Goal: Communication & Community: Answer question/provide support

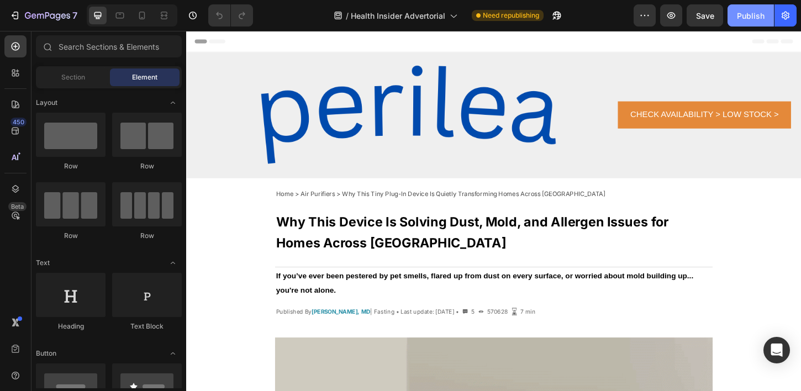
click at [755, 17] on div "Publish" at bounding box center [751, 16] width 28 height 12
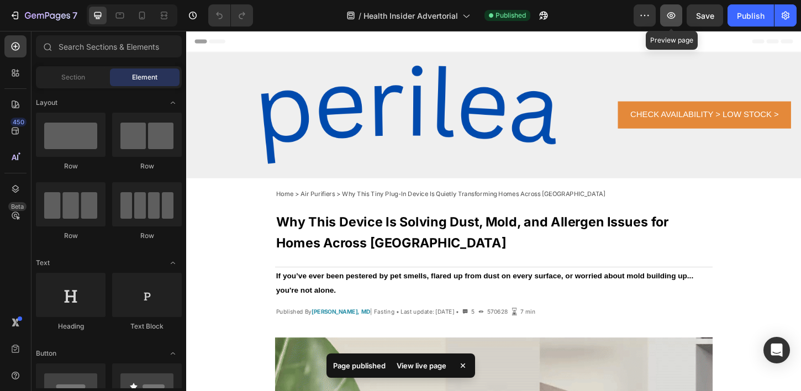
click at [668, 11] on icon "button" at bounding box center [670, 15] width 11 height 11
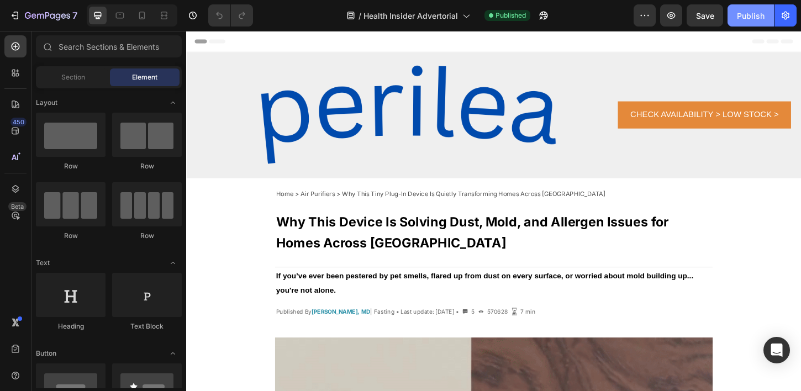
click at [742, 16] on div "Publish" at bounding box center [751, 16] width 28 height 12
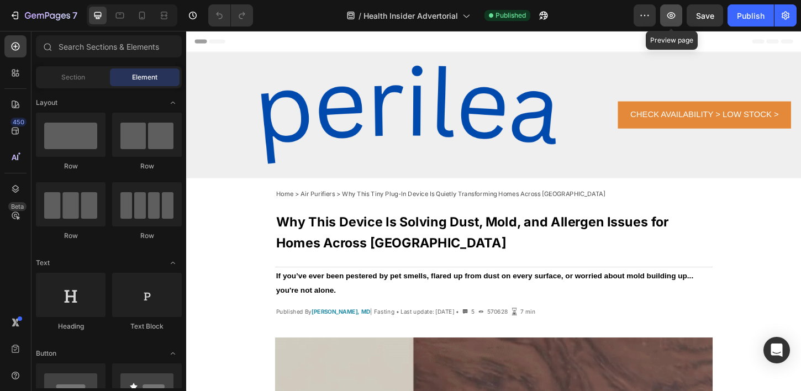
click at [668, 20] on icon "button" at bounding box center [670, 15] width 11 height 11
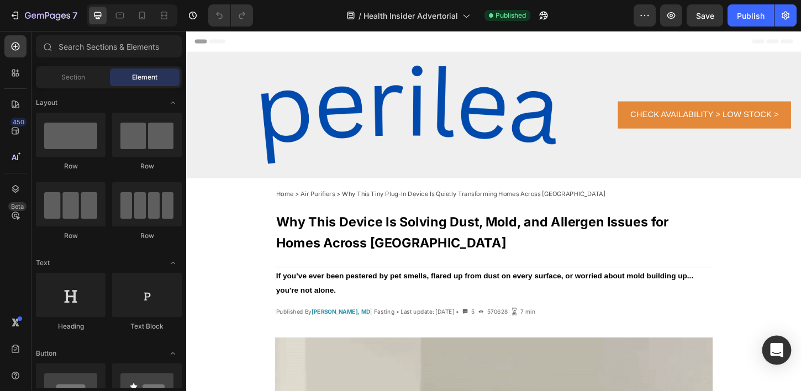
click at [775, 347] on icon "Open Intercom Messenger" at bounding box center [776, 350] width 13 height 14
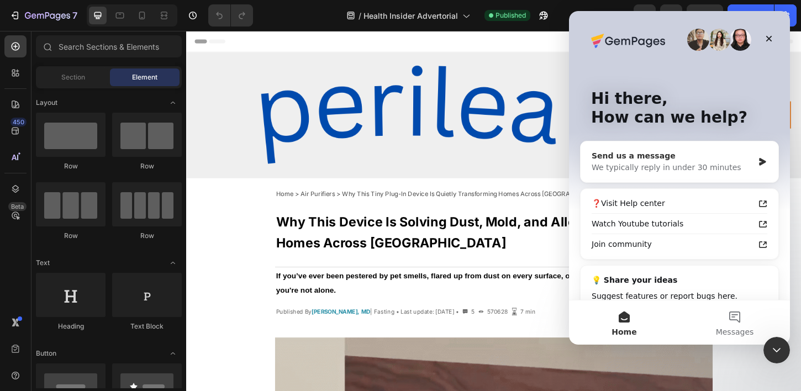
click at [676, 171] on div "We typically reply in under 30 minutes" at bounding box center [672, 168] width 162 height 12
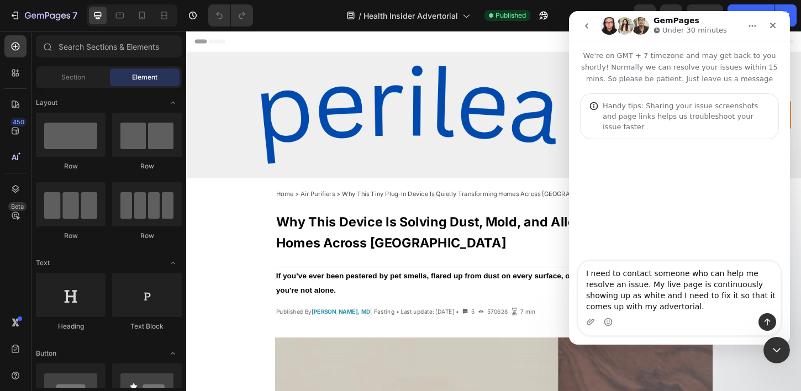
type textarea "I need to contact someone who can help me resolve an issue. My live page is con…"
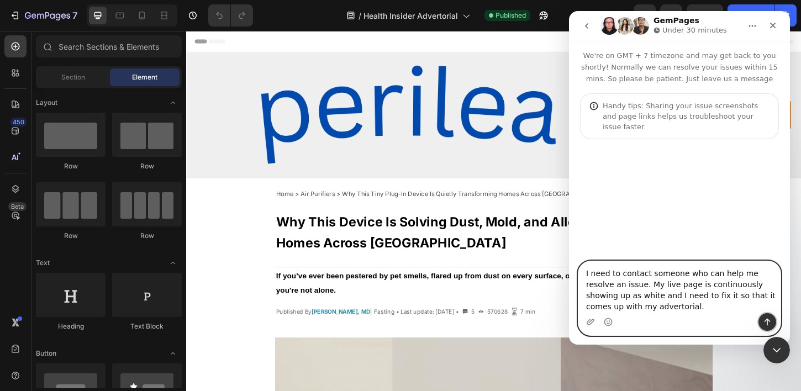
click at [767, 320] on icon "Send a message…" at bounding box center [766, 321] width 9 height 9
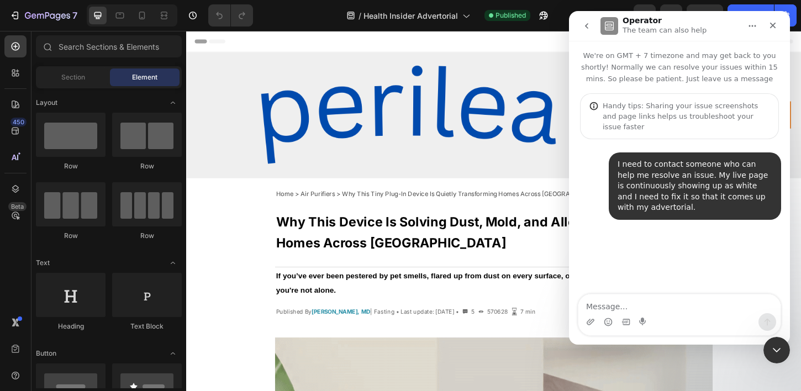
click at [589, 25] on icon "go back" at bounding box center [586, 26] width 9 height 9
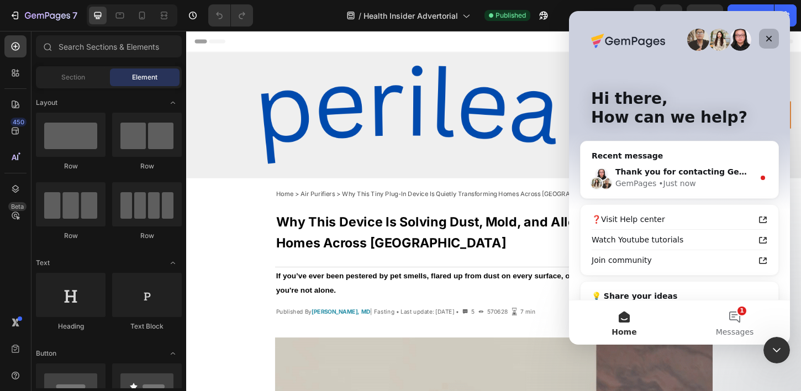
click at [767, 38] on icon "Close" at bounding box center [768, 38] width 9 height 9
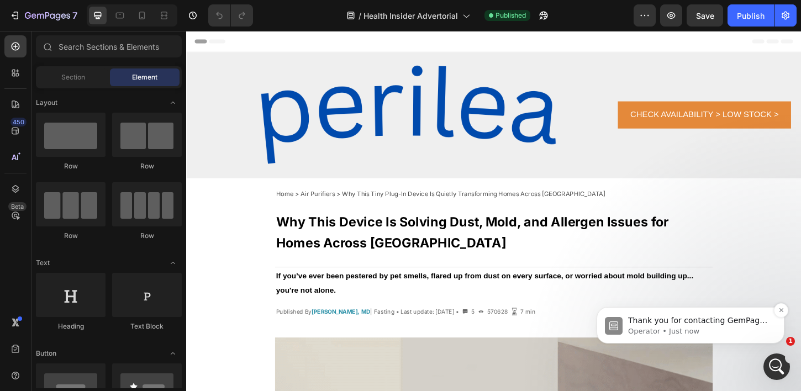
click at [742, 328] on p "Operator • Just now" at bounding box center [699, 331] width 142 height 10
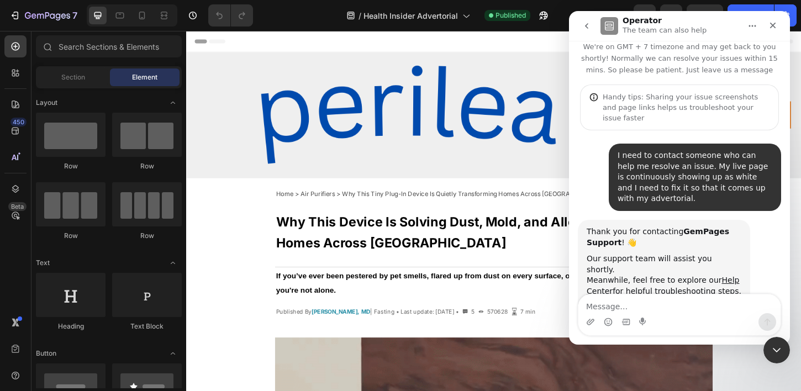
scroll to position [31, 0]
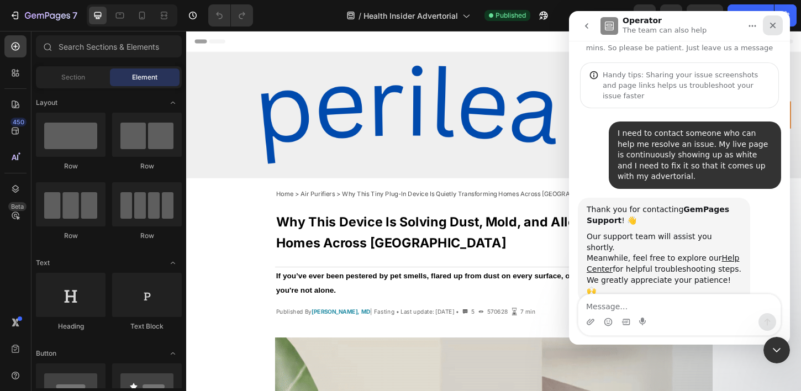
click at [778, 22] on div "Close" at bounding box center [772, 25] width 20 height 20
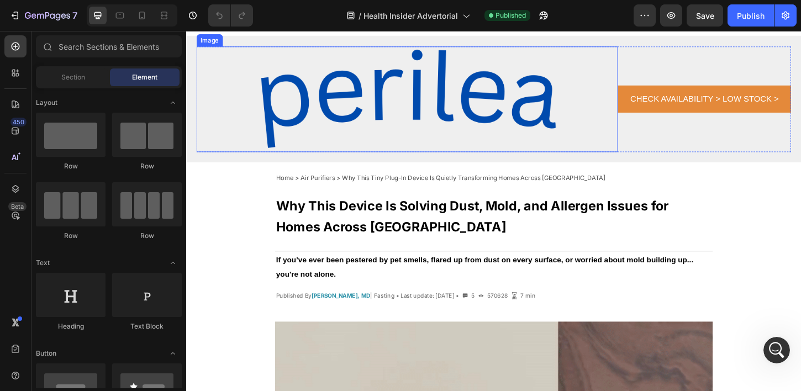
scroll to position [19, 0]
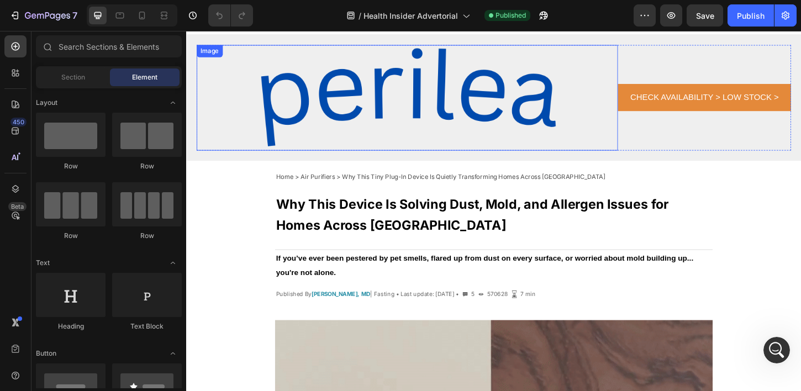
click at [534, 99] on img at bounding box center [424, 103] width 454 height 114
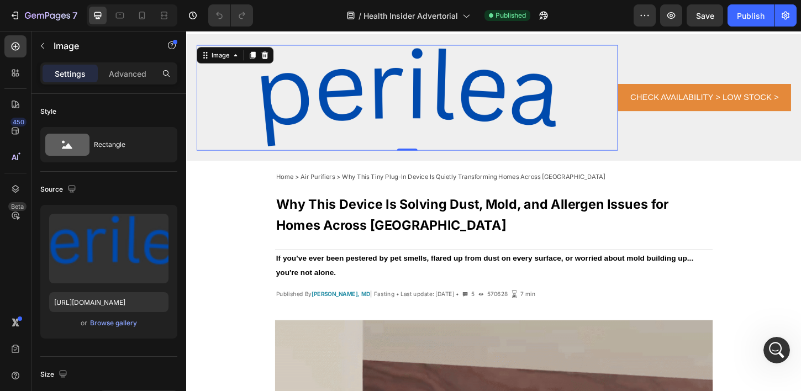
scroll to position [0, 0]
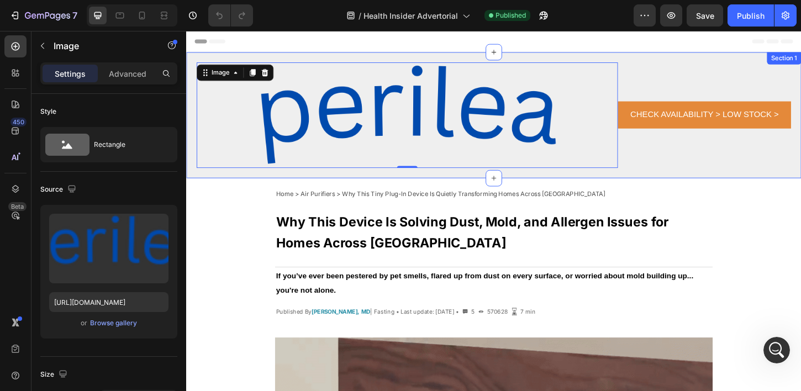
click at [283, 58] on div "Image 0 CHECK AVAILABILITY > LOW STOCK > Button Row Section 1" at bounding box center [517, 122] width 663 height 136
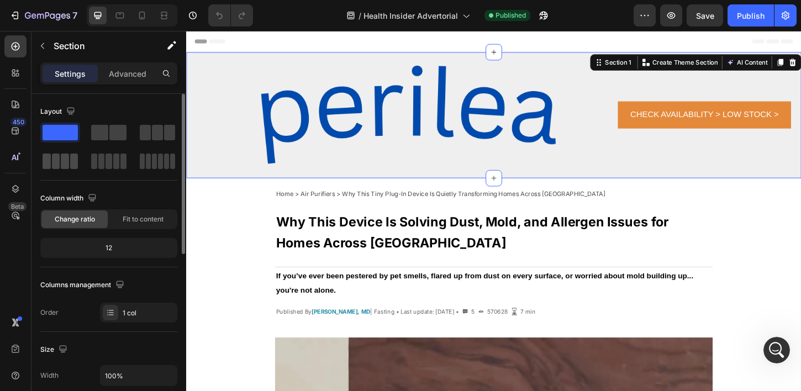
click at [70, 160] on span at bounding box center [74, 160] width 8 height 15
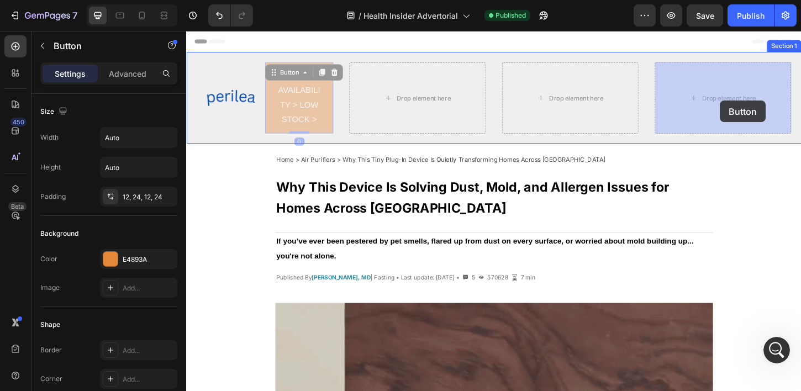
drag, startPoint x: 298, startPoint y: 97, endPoint x: 760, endPoint y: 105, distance: 462.8
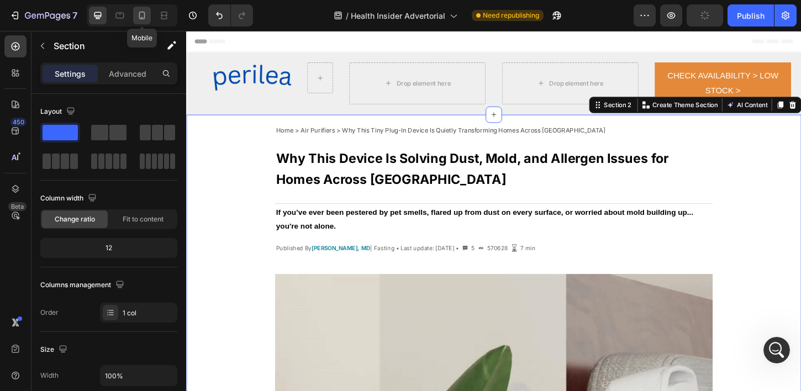
click at [144, 13] on icon at bounding box center [142, 16] width 6 height 8
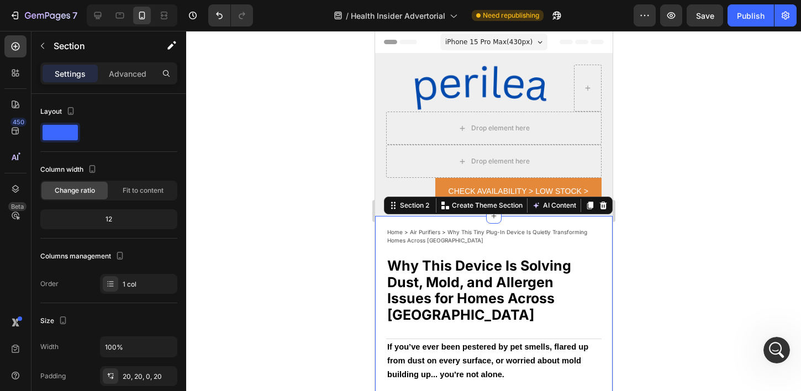
click at [661, 149] on div at bounding box center [493, 211] width 615 height 360
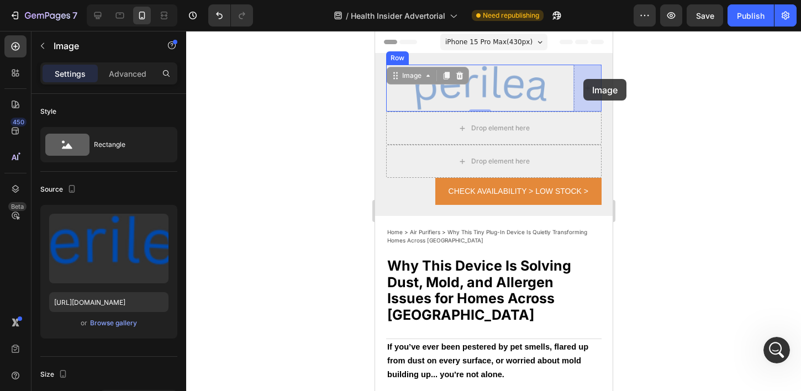
drag, startPoint x: 517, startPoint y: 77, endPoint x: 582, endPoint y: 79, distance: 65.2
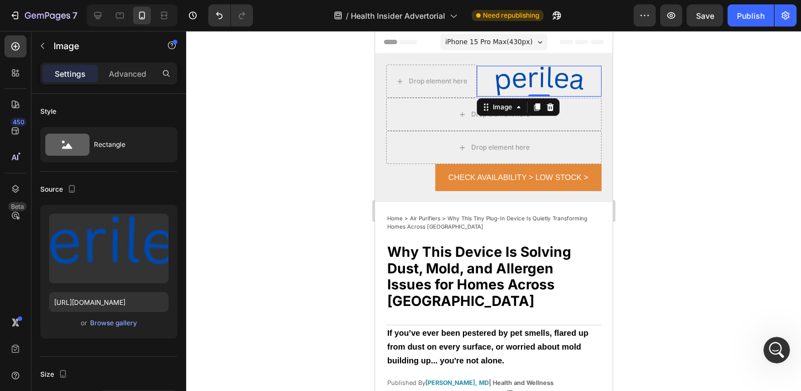
click at [669, 95] on div at bounding box center [493, 211] width 615 height 360
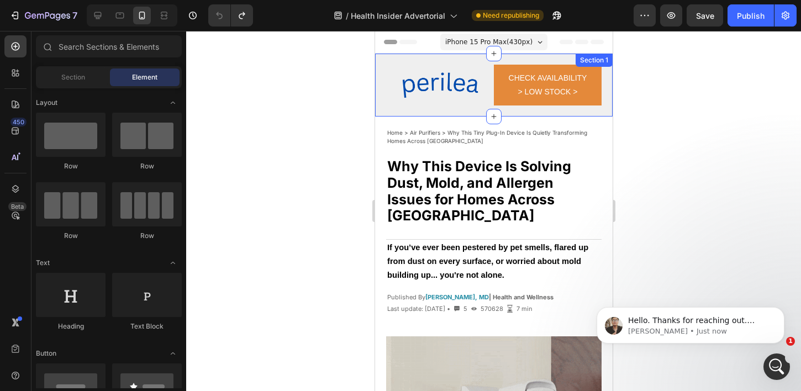
scroll to position [187, 0]
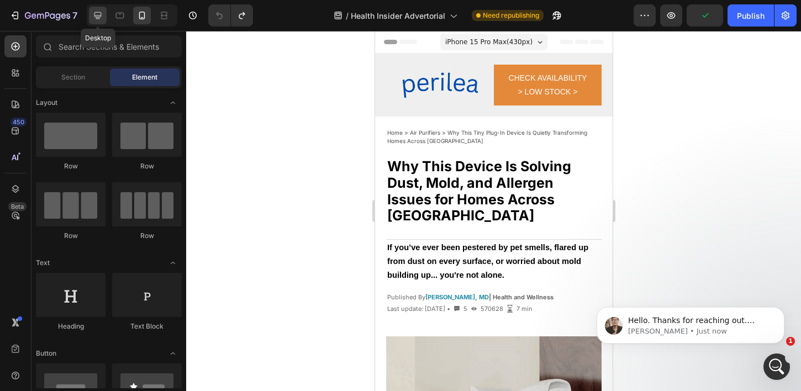
click at [98, 15] on icon at bounding box center [97, 15] width 7 height 7
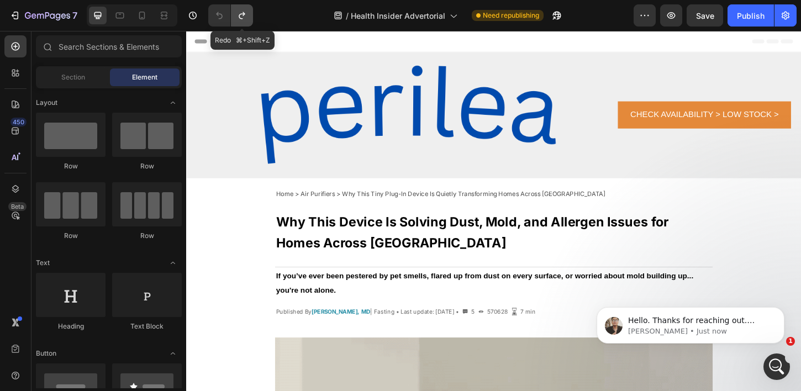
click at [248, 19] on button "Undo/Redo" at bounding box center [242, 15] width 22 height 22
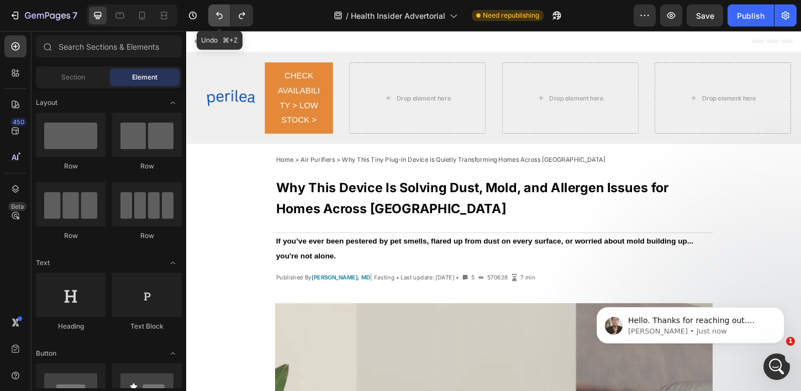
click at [218, 22] on button "Undo/Redo" at bounding box center [219, 15] width 22 height 22
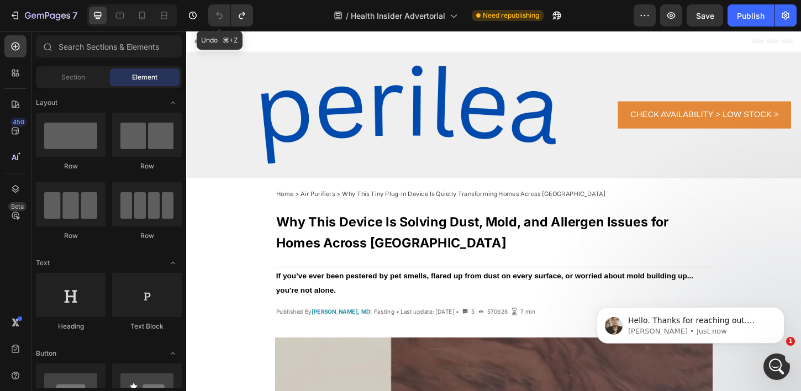
scroll to position [229, 0]
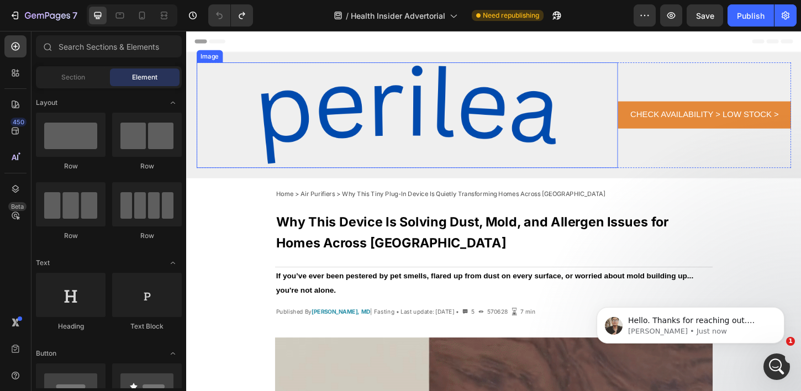
click at [427, 123] on img at bounding box center [424, 122] width 454 height 114
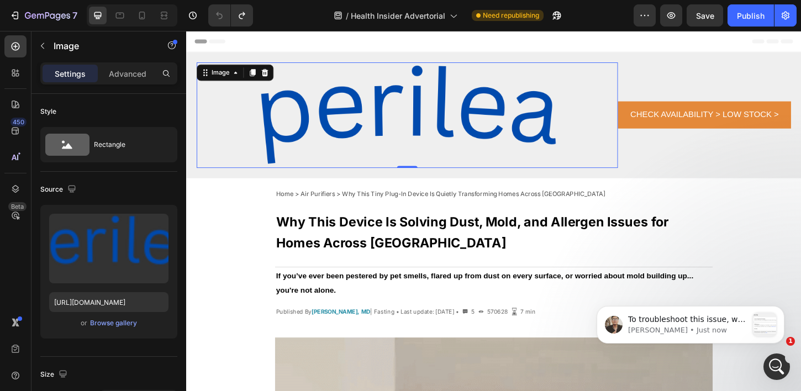
scroll to position [384, 0]
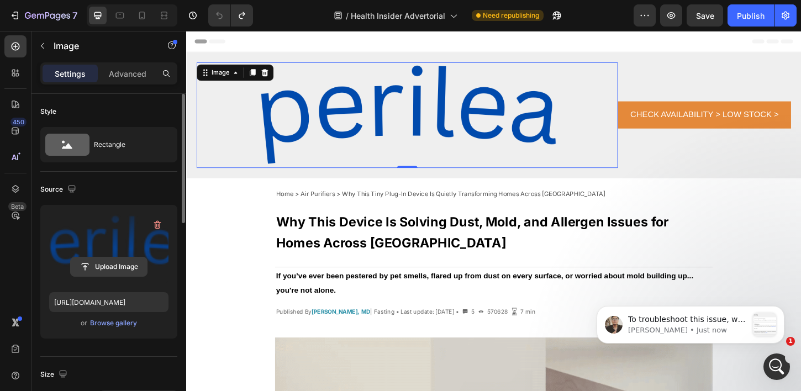
click at [118, 270] on input "file" at bounding box center [109, 266] width 76 height 19
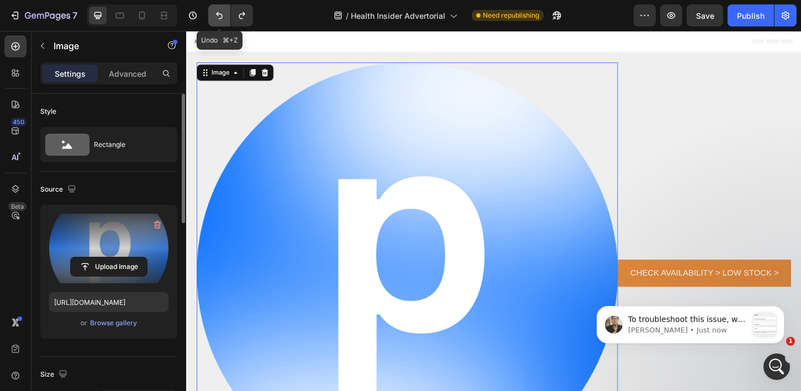
click at [219, 13] on icon "Undo/Redo" at bounding box center [219, 15] width 7 height 7
type input "[URL][DOMAIN_NAME]"
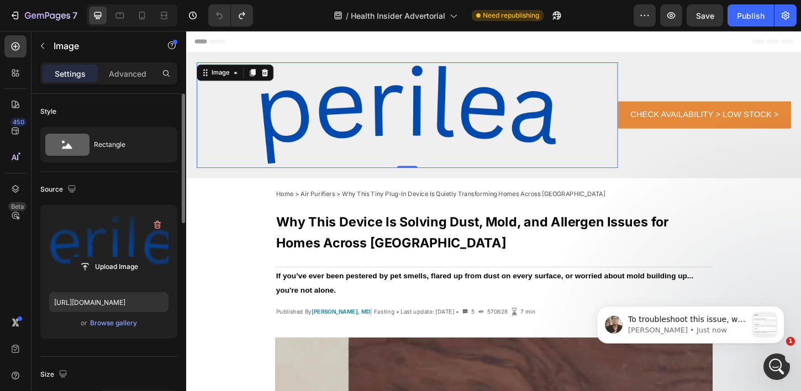
click at [462, 158] on img at bounding box center [424, 122] width 454 height 114
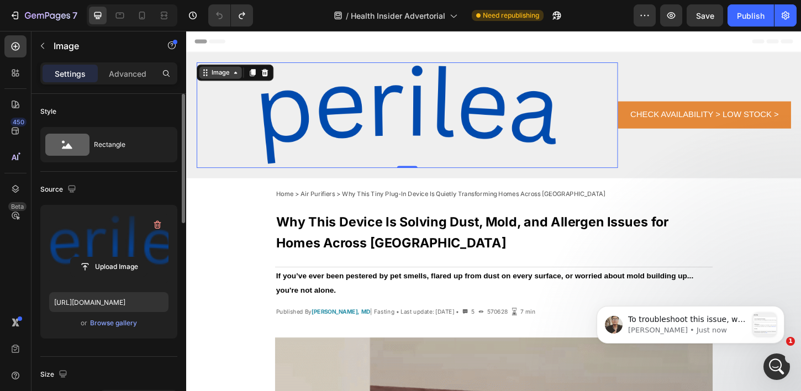
click at [233, 78] on div "Image" at bounding box center [223, 76] width 24 height 10
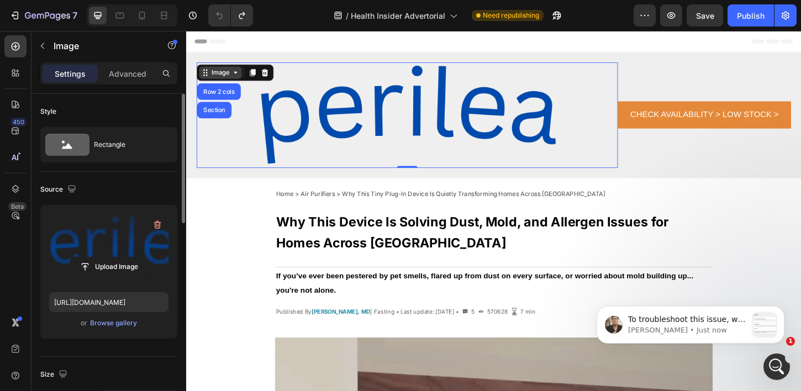
click at [233, 78] on div "Image" at bounding box center [223, 76] width 24 height 10
click at [137, 76] on p "Advanced" at bounding box center [128, 74] width 38 height 12
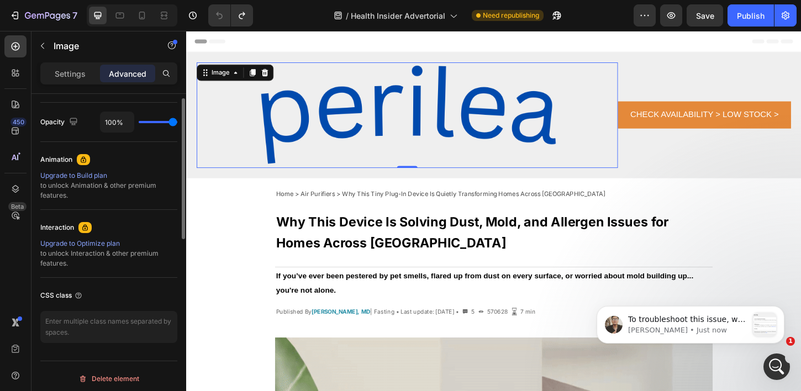
scroll to position [0, 0]
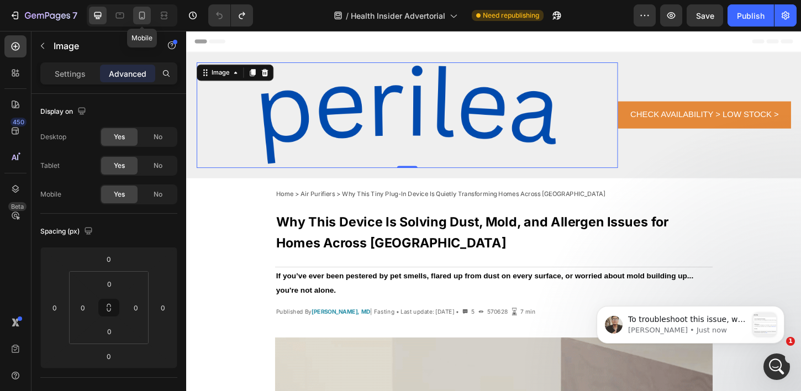
click at [141, 15] on icon at bounding box center [141, 15] width 11 height 11
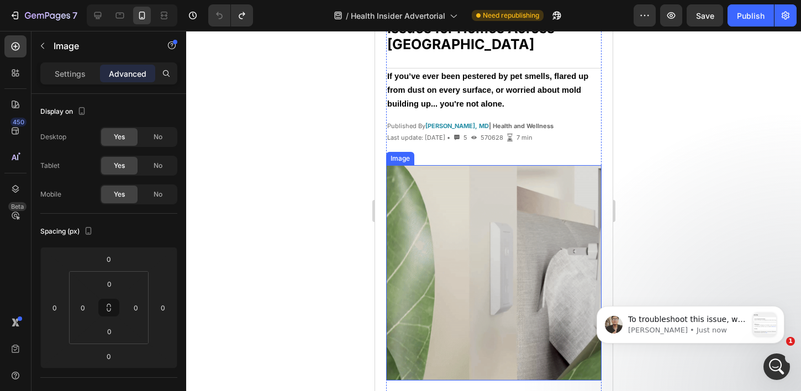
scroll to position [172, 0]
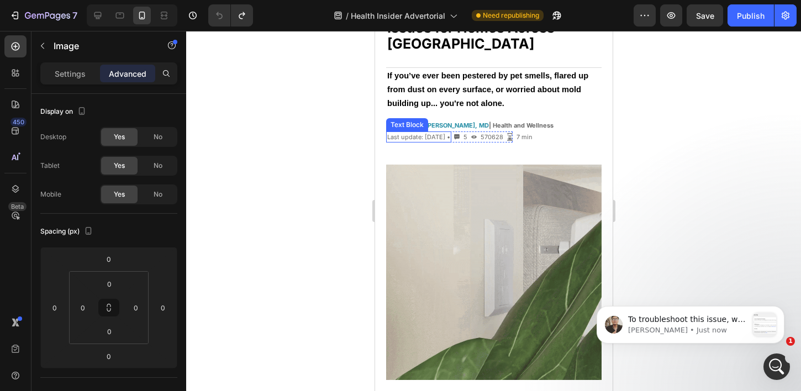
click at [438, 133] on p "Last update: [DATE] •" at bounding box center [417, 137] width 63 height 9
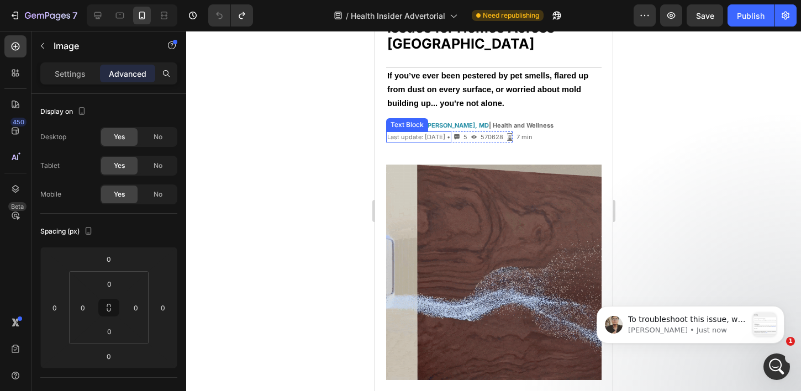
click at [438, 133] on p "Last update: [DATE] •" at bounding box center [417, 137] width 63 height 9
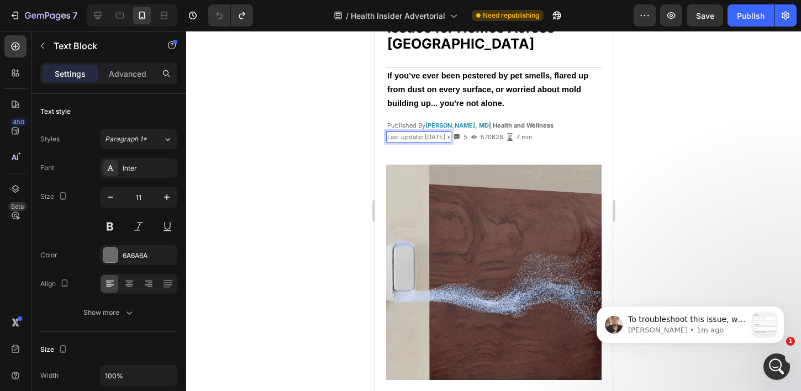
click at [433, 133] on p "Last update: [DATE] •" at bounding box center [417, 137] width 63 height 9
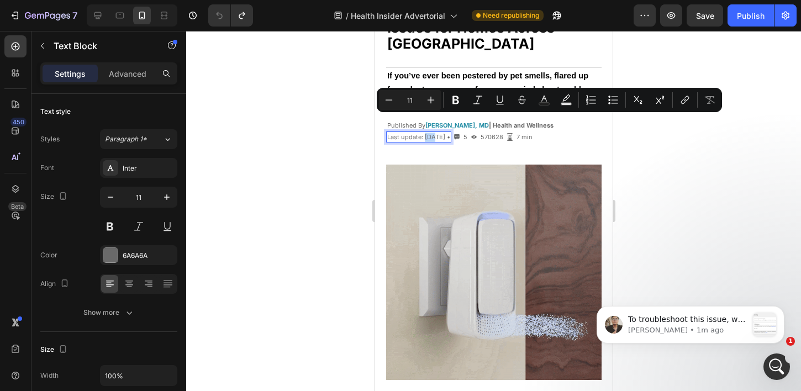
drag, startPoint x: 434, startPoint y: 122, endPoint x: 425, endPoint y: 121, distance: 9.4
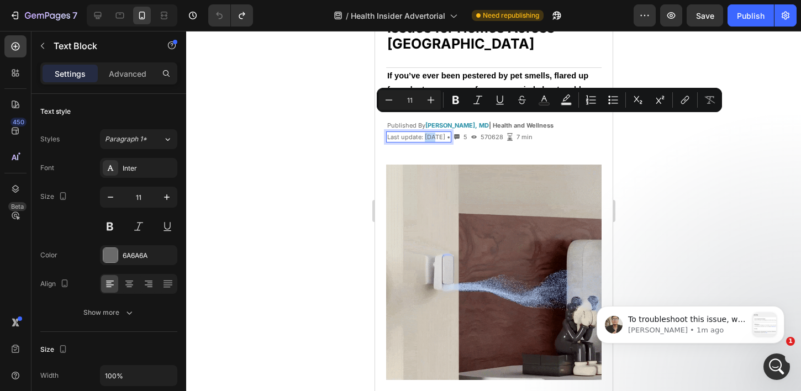
click at [425, 133] on p "Last update: [DATE] •" at bounding box center [417, 137] width 63 height 9
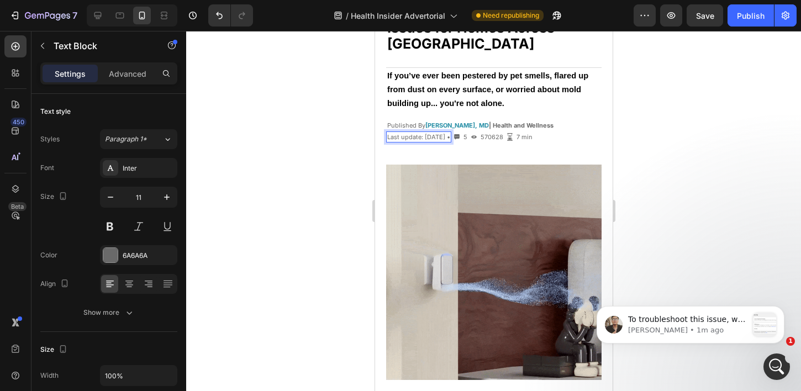
click at [445, 133] on p "Last update: [DATE] •" at bounding box center [417, 137] width 63 height 9
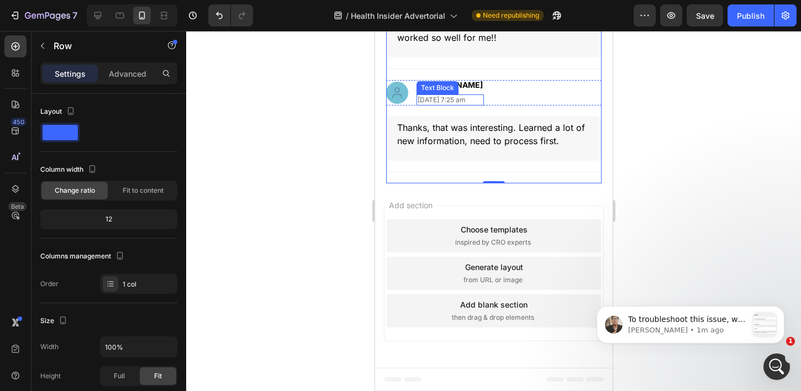
scroll to position [3431, 0]
click at [432, 104] on p "[DATE] 7:25 am" at bounding box center [449, 100] width 65 height 9
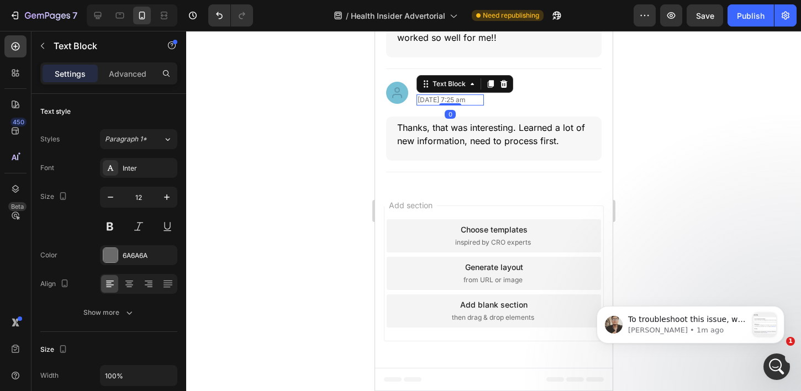
click at [431, 104] on p "[DATE] 7:25 am" at bounding box center [449, 100] width 65 height 9
click at [422, 104] on p "[DATE] 7:25 am" at bounding box center [449, 100] width 65 height 9
click at [435, 104] on p "[DATE] 7:25 am" at bounding box center [449, 100] width 65 height 9
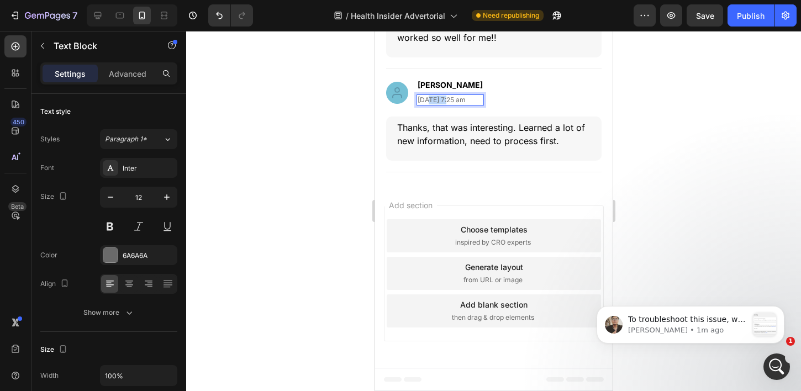
click at [435, 104] on p "[DATE] 7:25 am" at bounding box center [449, 100] width 65 height 9
click at [456, 147] on p "Thanks, that was interesting. Learned a lot of new information, need to process…" at bounding box center [492, 134] width 193 height 27
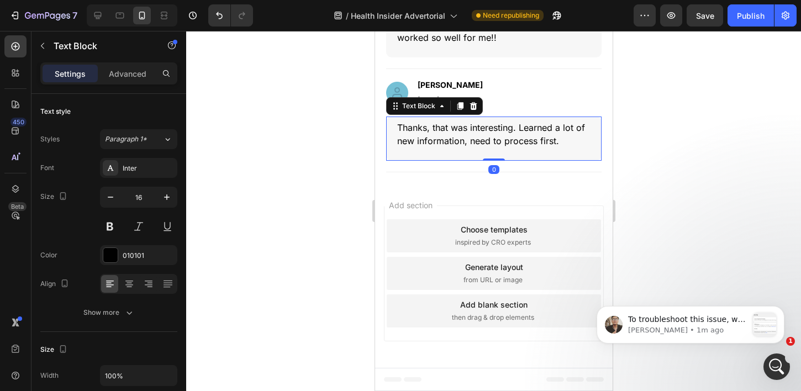
scroll to position [3832, 0]
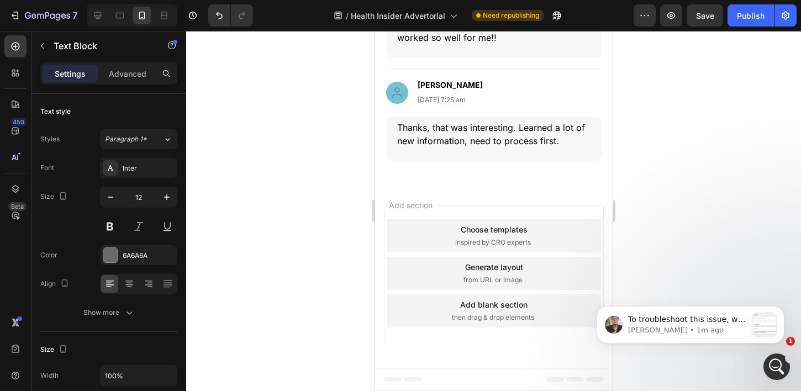
click at [480, 44] on p "Perilea has been in my home cleaning my air for a few months now . Its the best…" at bounding box center [492, 11] width 193 height 66
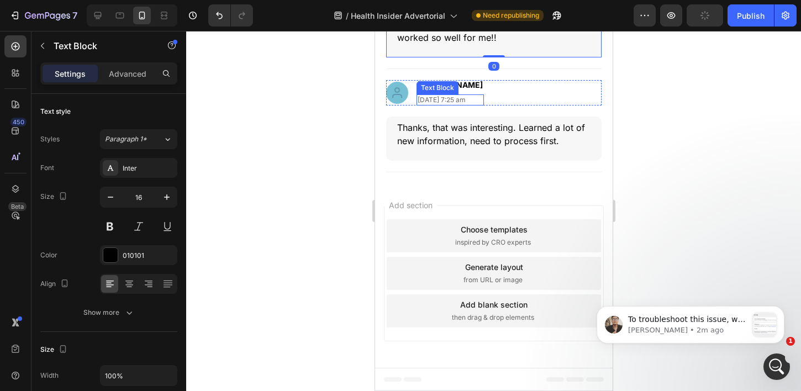
click at [440, 104] on p "[DATE] 7:25 am" at bounding box center [449, 100] width 65 height 9
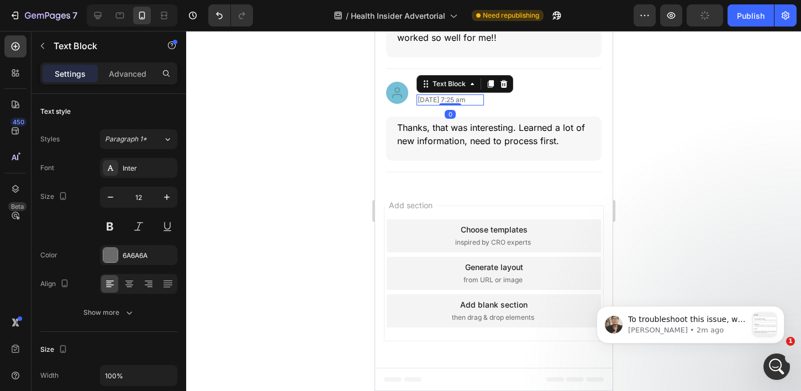
click at [457, 104] on p "[DATE] 7:25 am" at bounding box center [449, 100] width 65 height 9
click at [459, 104] on p "[DATE] 7:25 am" at bounding box center [449, 100] width 65 height 9
drag, startPoint x: 462, startPoint y: 235, endPoint x: 441, endPoint y: 237, distance: 20.5
click at [441, 104] on p "[DATE] 7:25 am" at bounding box center [449, 100] width 65 height 9
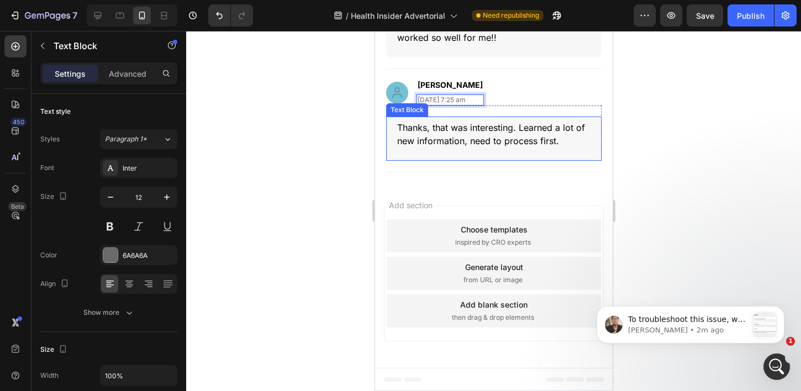
click at [475, 147] on p "Thanks, that was interesting. Learned a lot of new information, need to process…" at bounding box center [492, 134] width 193 height 27
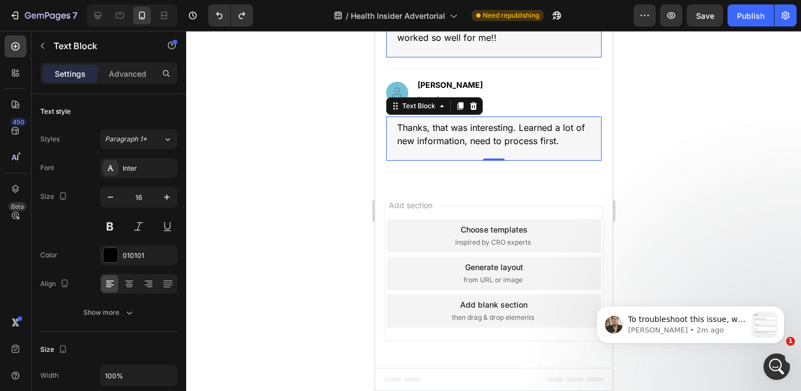
scroll to position [3730, 0]
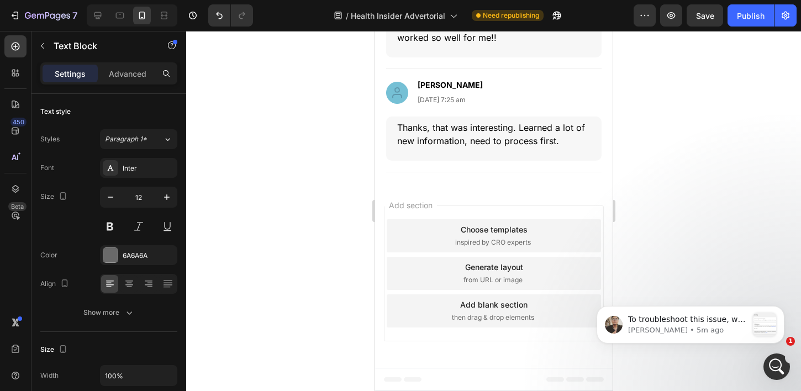
click at [696, 108] on div at bounding box center [493, 211] width 615 height 360
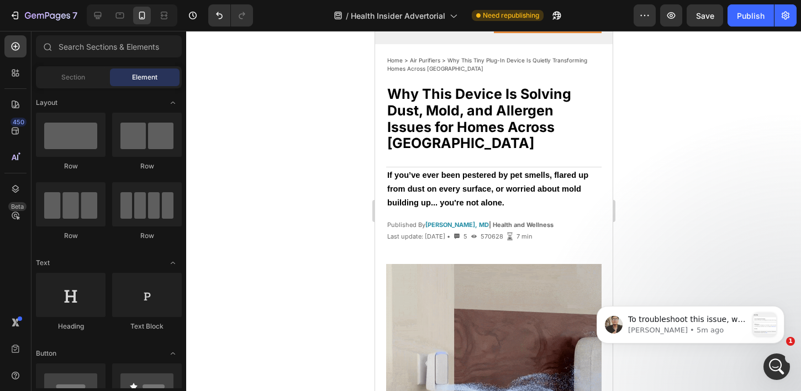
scroll to position [45, 0]
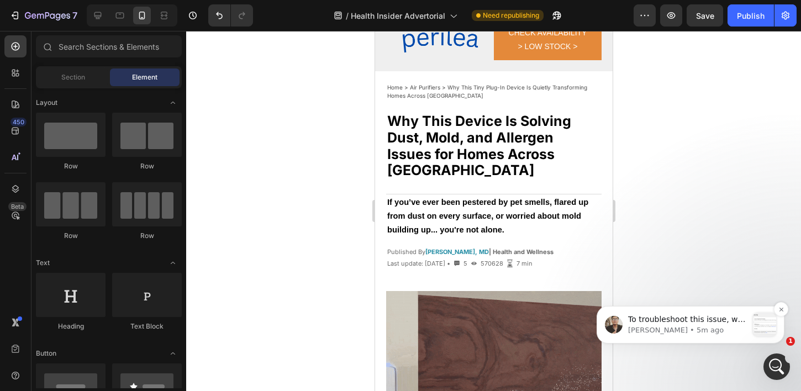
click at [735, 327] on p "[PERSON_NAME] • 5m ago" at bounding box center [687, 330] width 119 height 10
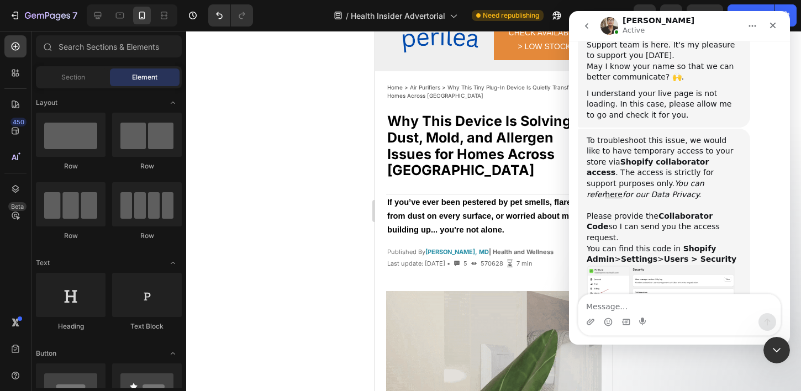
scroll to position [402, 0]
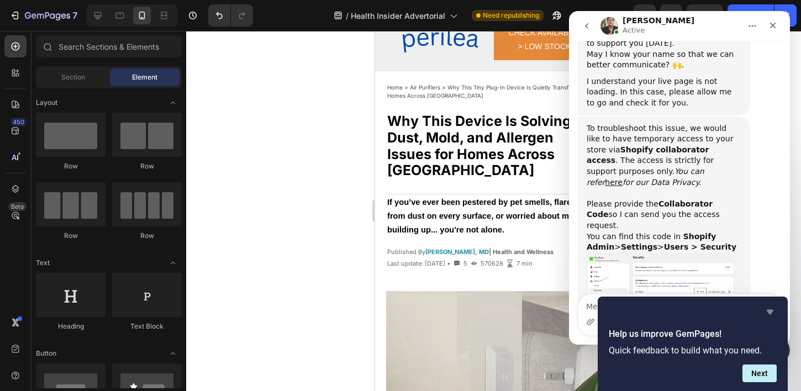
click at [771, 313] on icon "Hide survey" at bounding box center [769, 311] width 13 height 13
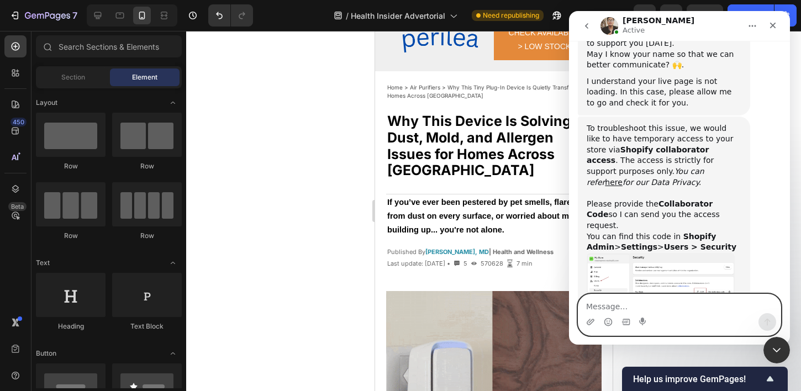
click at [688, 306] on textarea "Message…" at bounding box center [679, 303] width 202 height 19
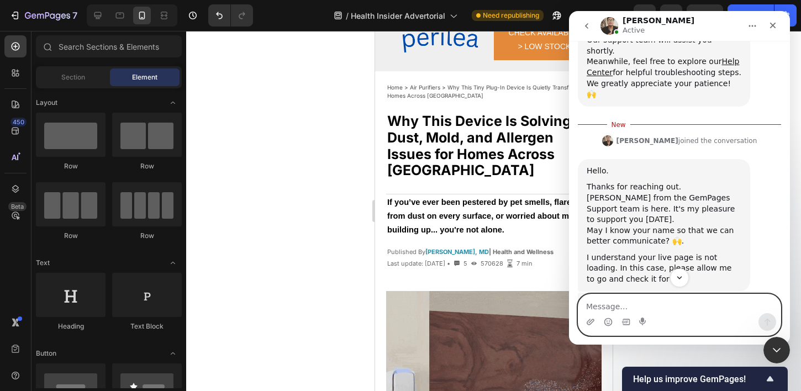
scroll to position [226, 0]
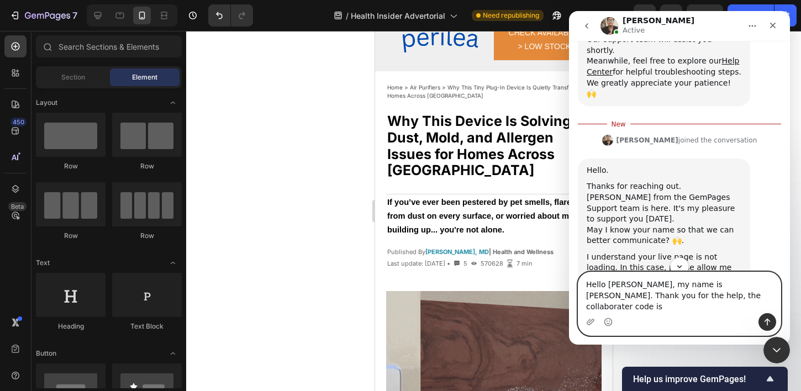
click at [643, 306] on textarea "Hello [PERSON_NAME], my name is [PERSON_NAME]. Thank you for the help, the coll…" at bounding box center [679, 292] width 202 height 41
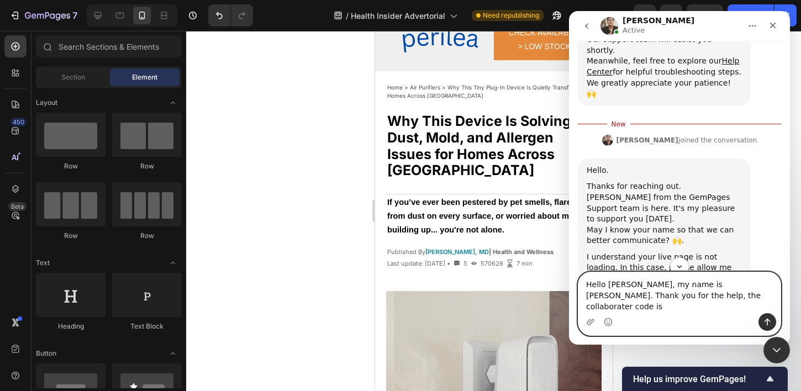
scroll to position [413, 0]
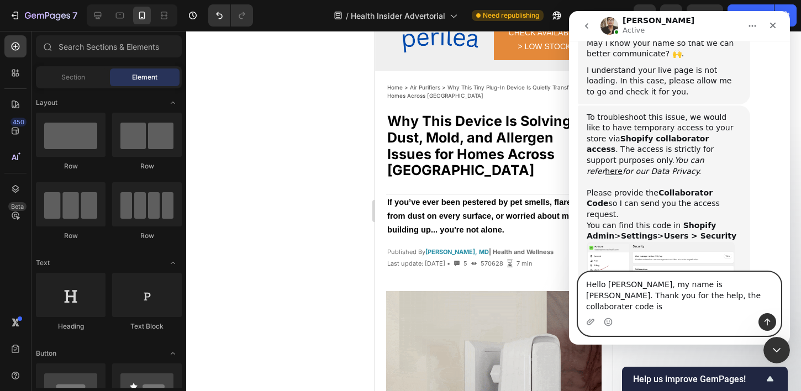
click at [658, 306] on textarea "Hello [PERSON_NAME], my name is [PERSON_NAME]. Thank you for the help, the coll…" at bounding box center [679, 292] width 202 height 41
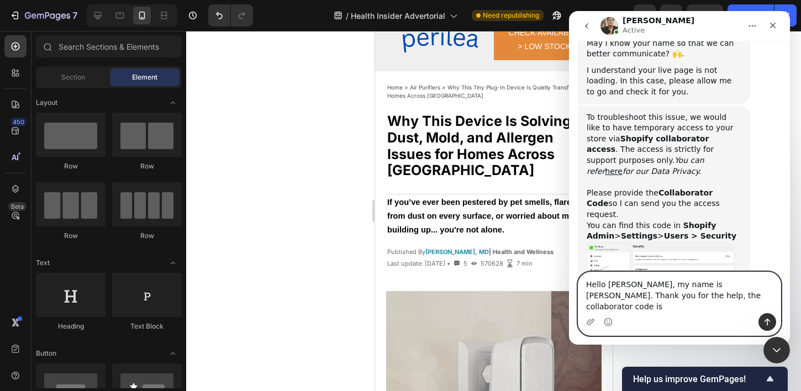
click at [719, 306] on textarea "Hello [PERSON_NAME], my name is [PERSON_NAME]. Thank you for the help, the coll…" at bounding box center [679, 292] width 202 height 41
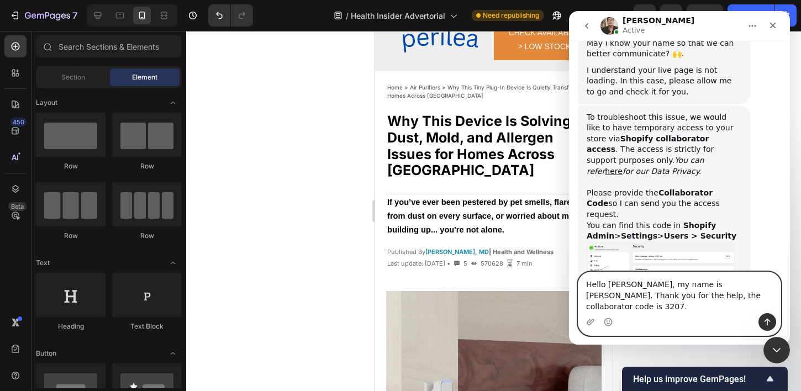
type textarea "Hello [PERSON_NAME], my name is [PERSON_NAME]. Thank you for the help, the coll…"
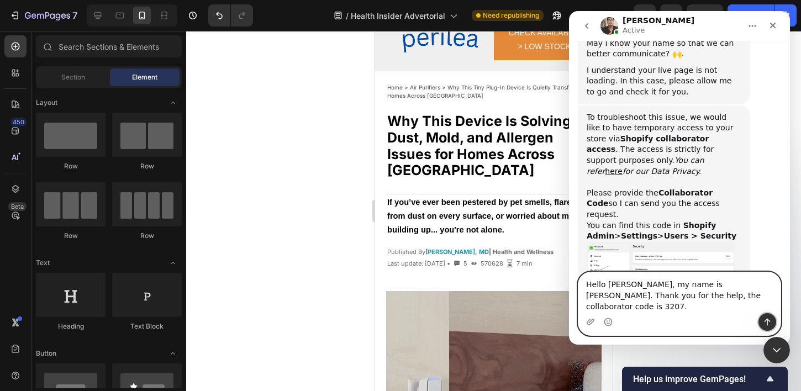
click at [769, 317] on icon "Send a message…" at bounding box center [766, 321] width 9 height 9
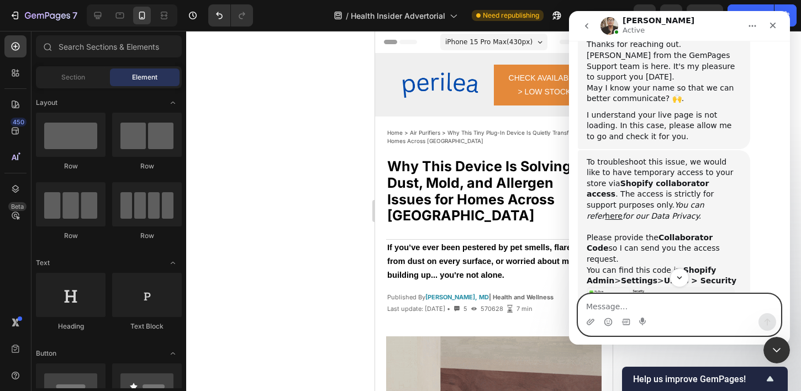
scroll to position [457, 0]
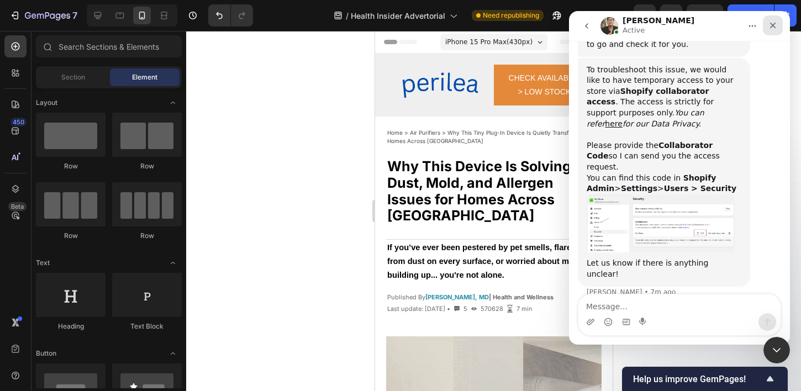
click at [774, 29] on icon "Close" at bounding box center [772, 25] width 9 height 9
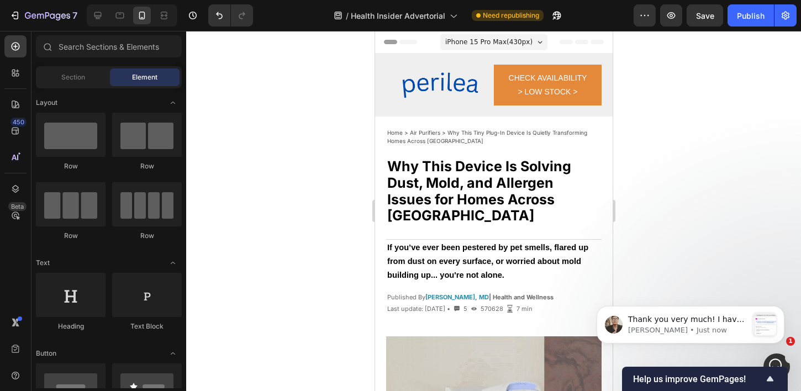
scroll to position [657, 0]
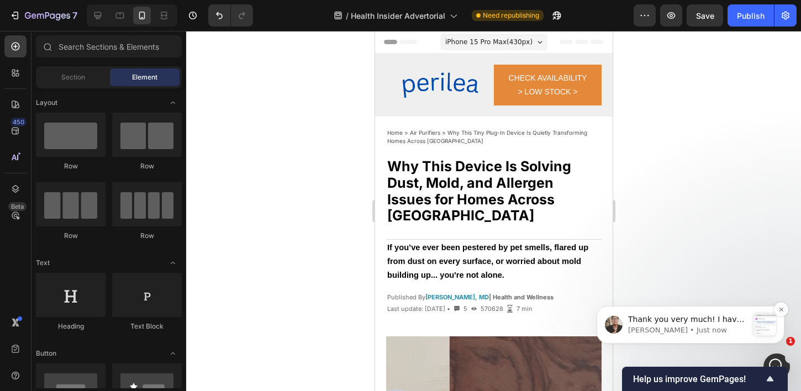
click at [671, 325] on p "[PERSON_NAME] • Just now" at bounding box center [687, 330] width 119 height 10
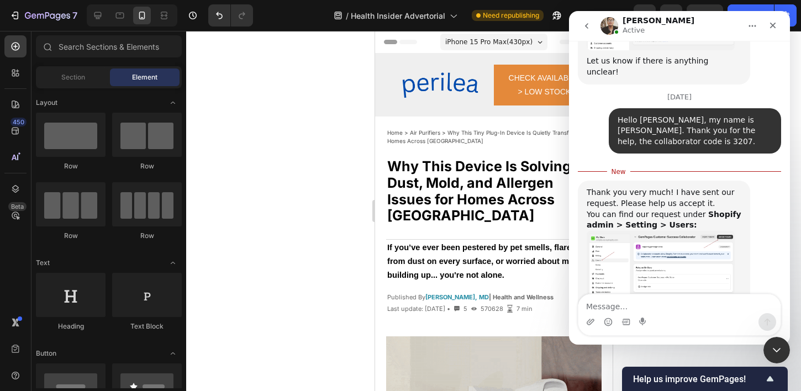
scroll to position [675, 0]
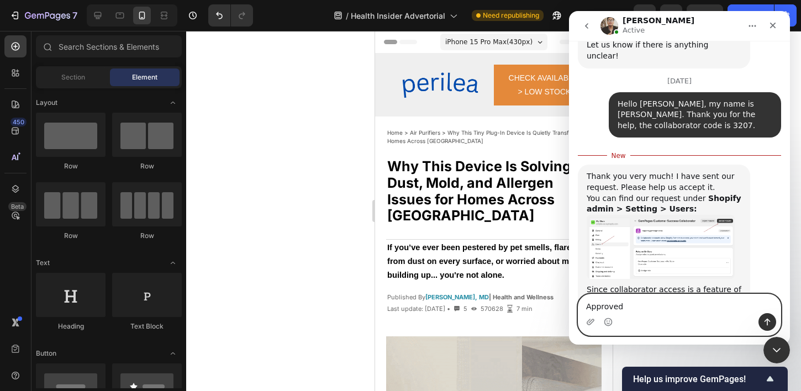
type textarea "Approved!"
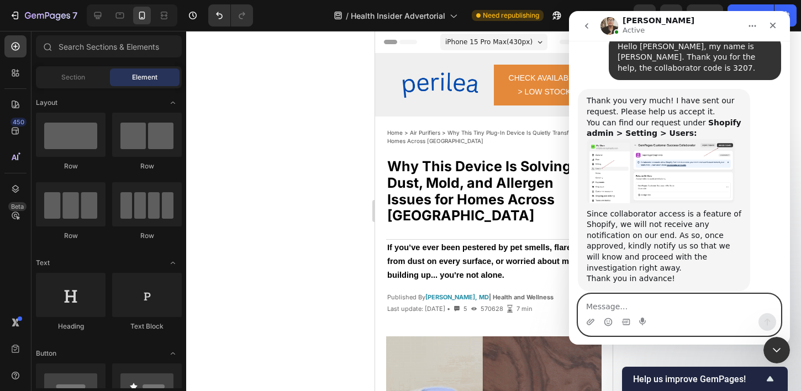
scroll to position [755, 0]
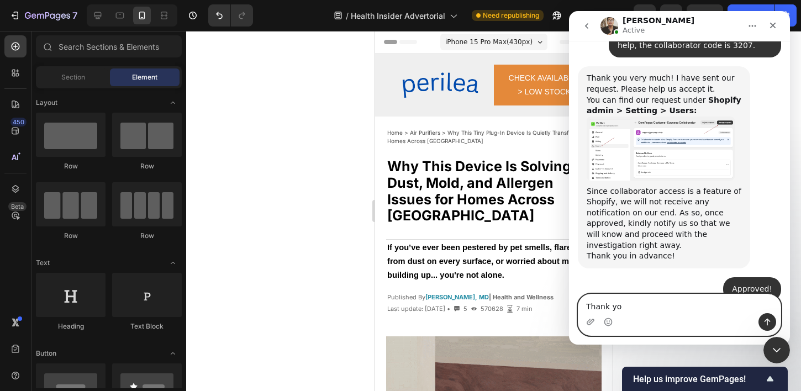
type textarea "Thank you"
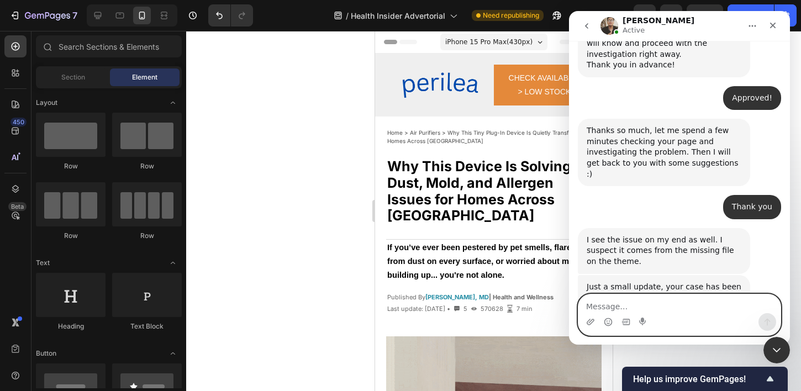
scroll to position [949, 0]
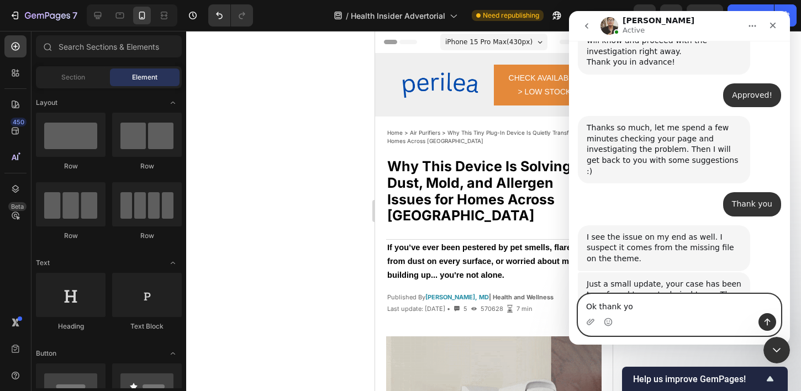
type textarea "Ok thank you"
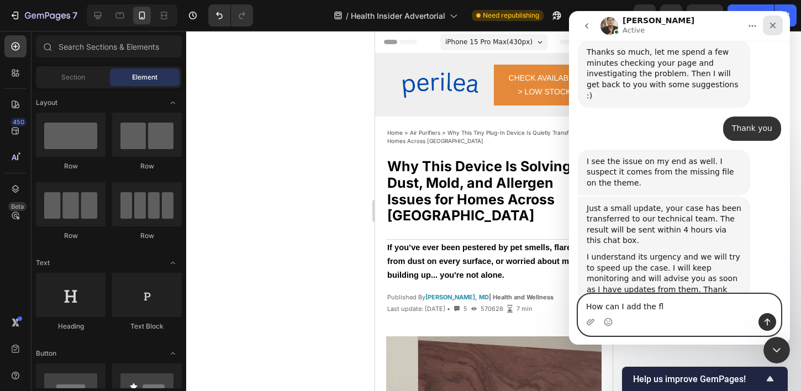
scroll to position [1098, 0]
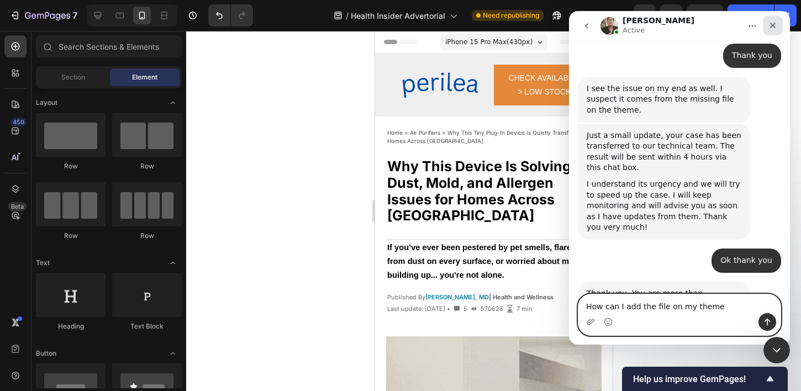
type textarea "How can I add the file on my theme?"
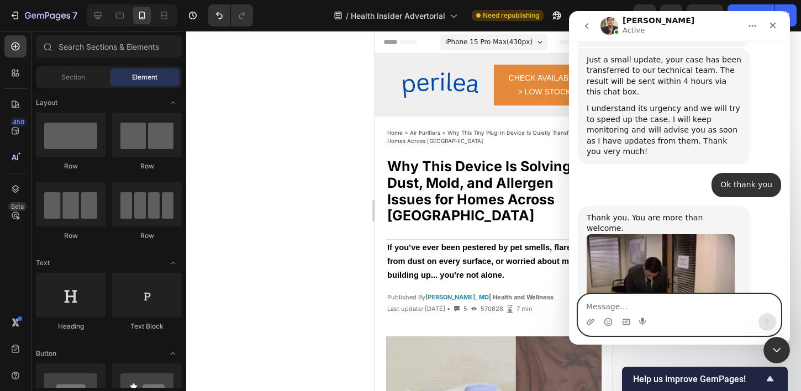
scroll to position [1200, 0]
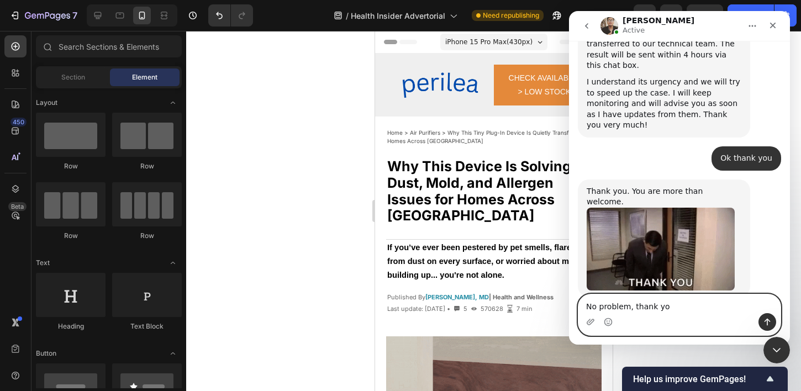
type textarea "No problem, thank you"
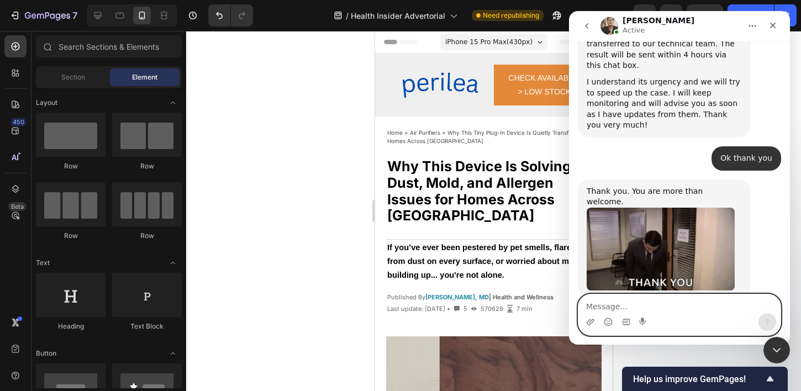
scroll to position [1232, 0]
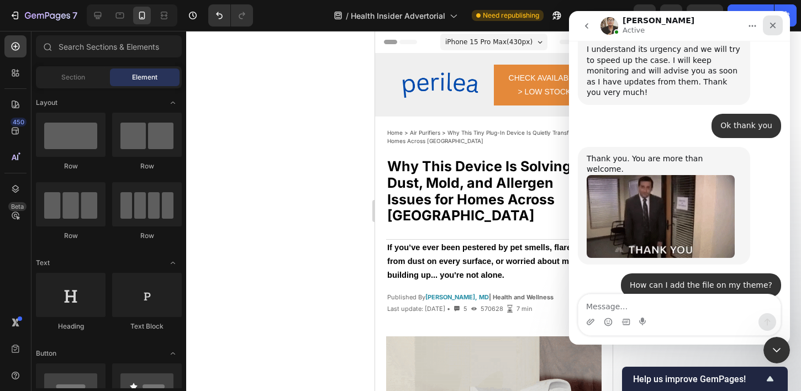
click at [772, 25] on icon "Close" at bounding box center [773, 26] width 6 height 6
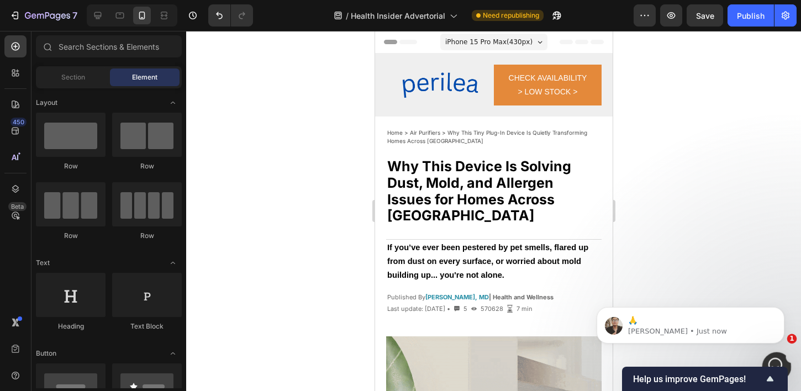
scroll to position [0, 0]
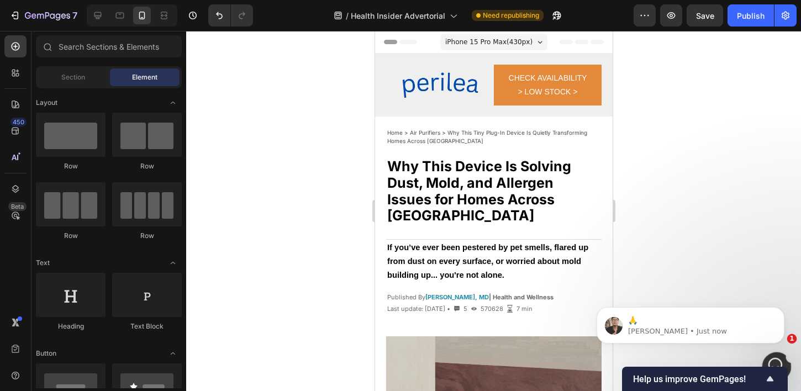
click at [772, 354] on div "Open Intercom Messenger" at bounding box center [774, 365] width 36 height 36
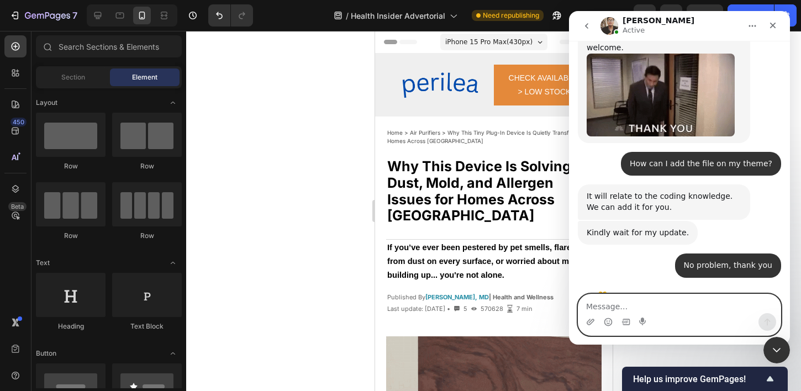
scroll to position [1355, 0]
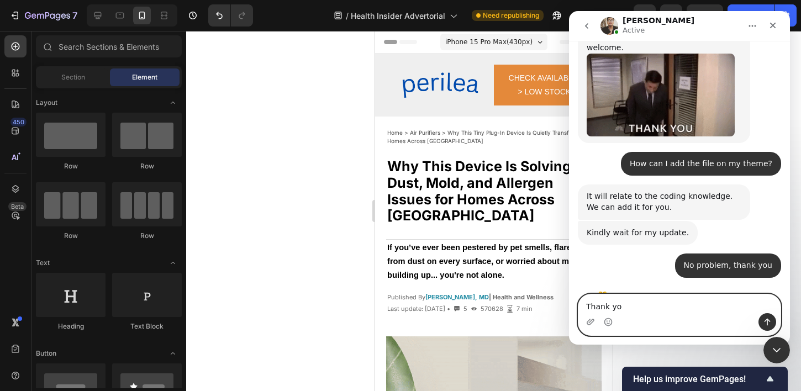
type textarea "Thank you"
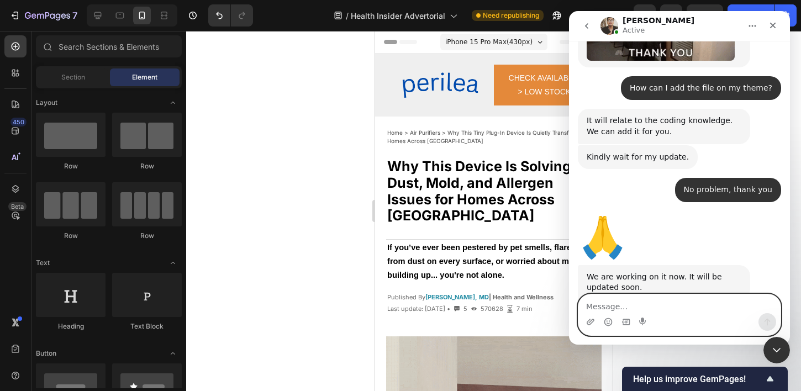
scroll to position [1450, 0]
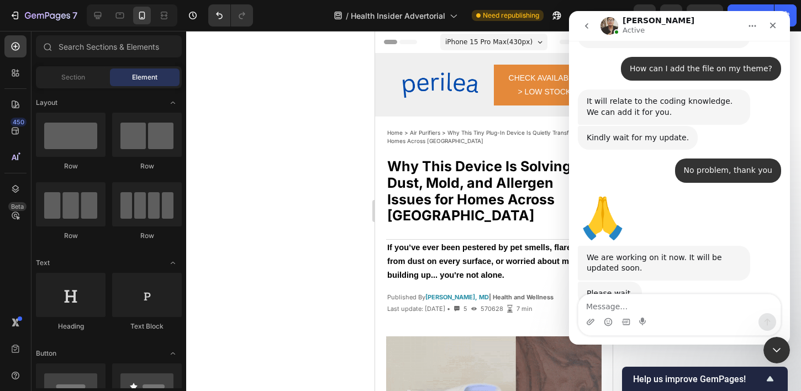
click at [364, 82] on div at bounding box center [493, 211] width 615 height 360
click at [777, 28] on div "Close" at bounding box center [772, 25] width 20 height 20
